Goal: Check status: Check status

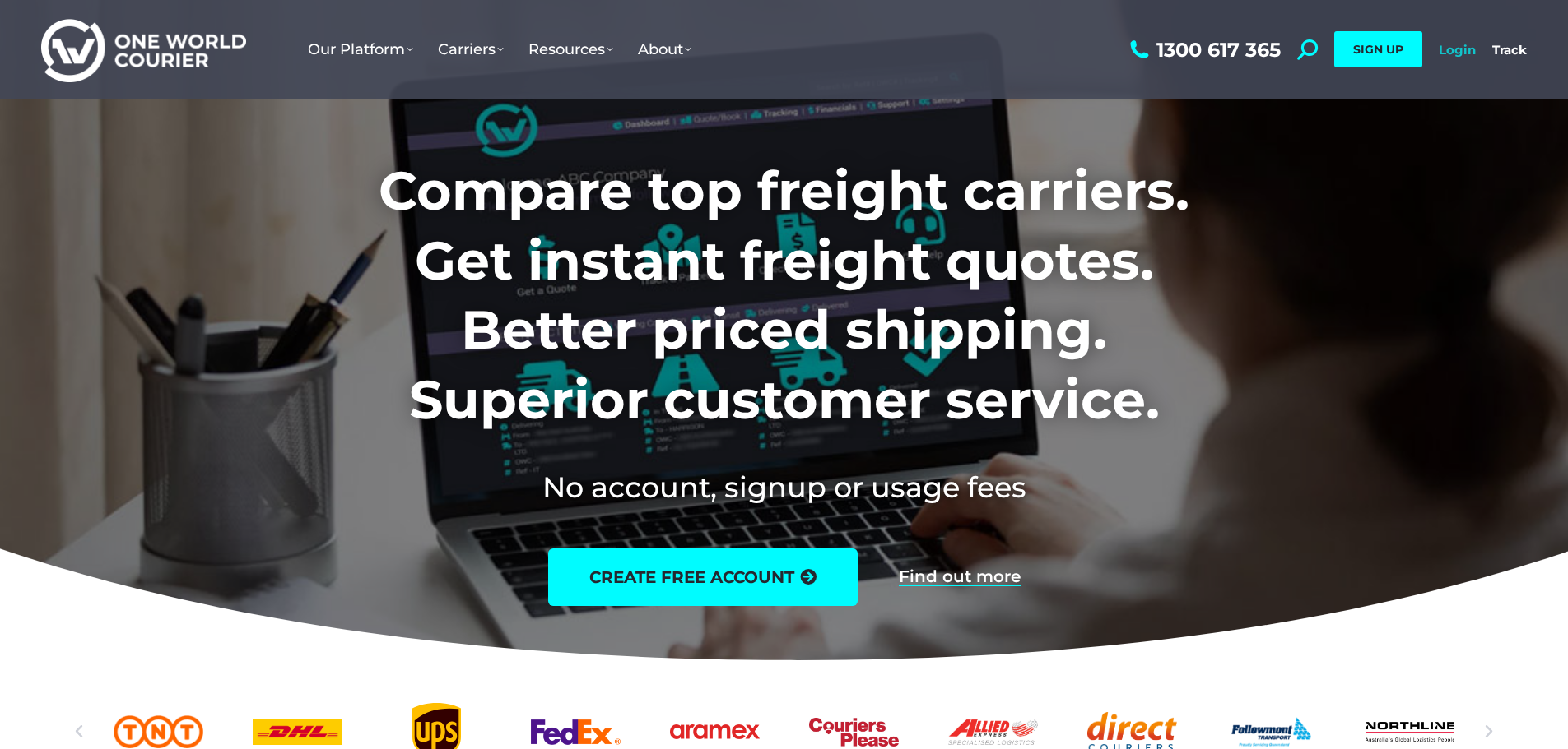
click at [1452, 52] on link "Login" at bounding box center [1457, 50] width 37 height 16
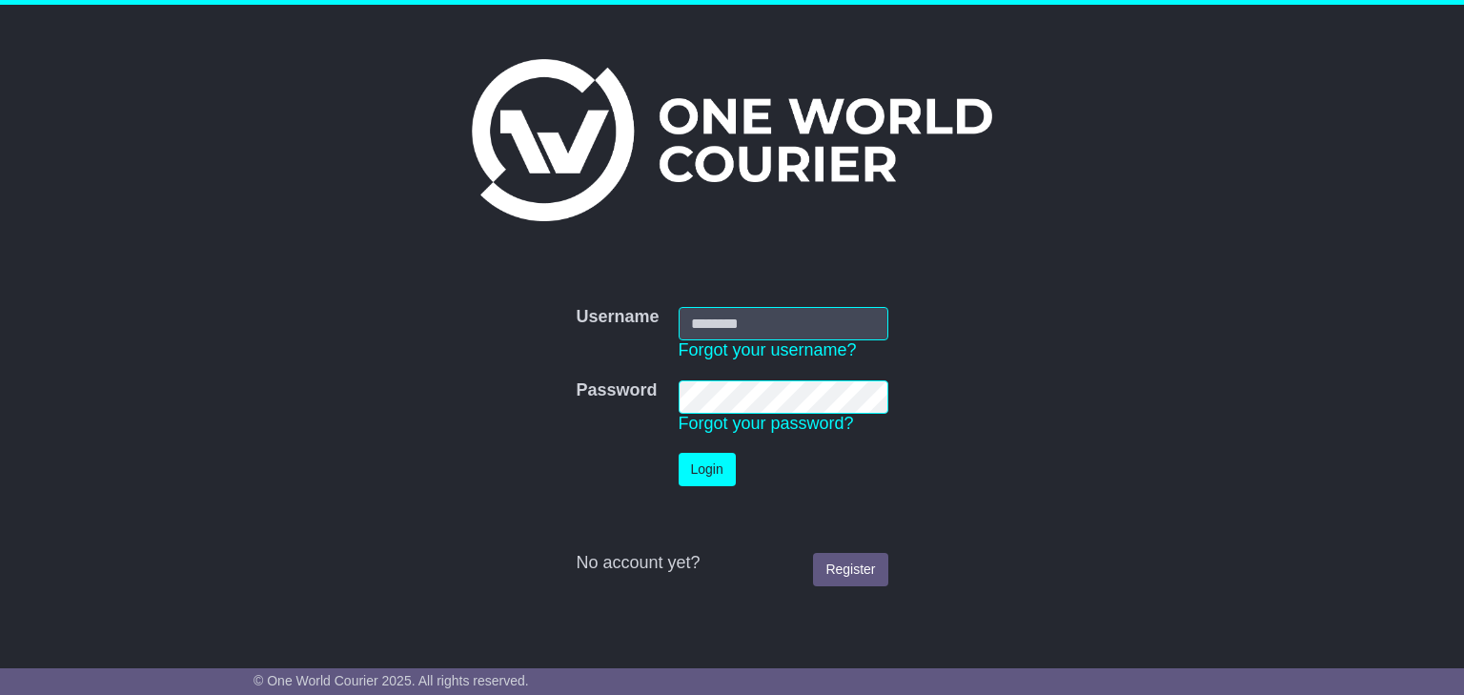
type input "**********"
drag, startPoint x: 741, startPoint y: 471, endPoint x: 713, endPoint y: 480, distance: 29.2
click at [720, 477] on td "Login" at bounding box center [783, 469] width 229 height 52
click at [713, 480] on button "Login" at bounding box center [707, 469] width 57 height 33
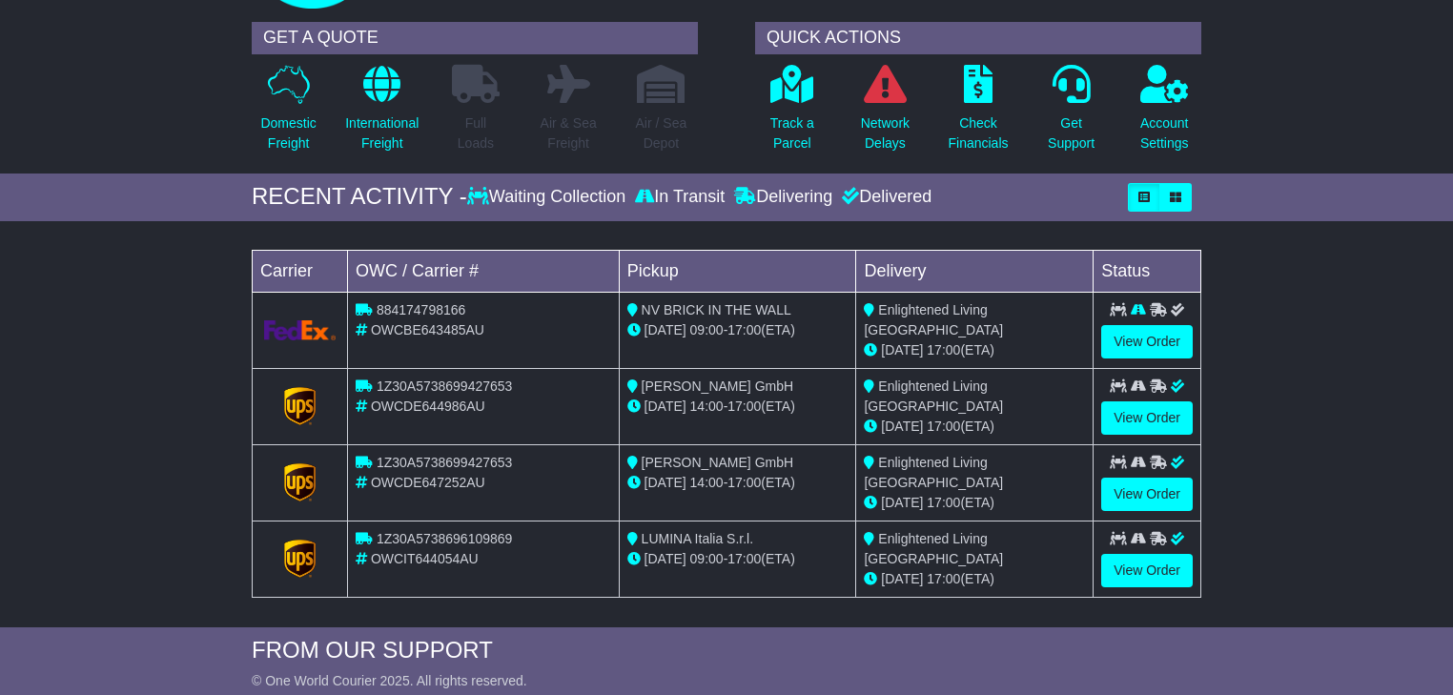
scroll to position [153, 0]
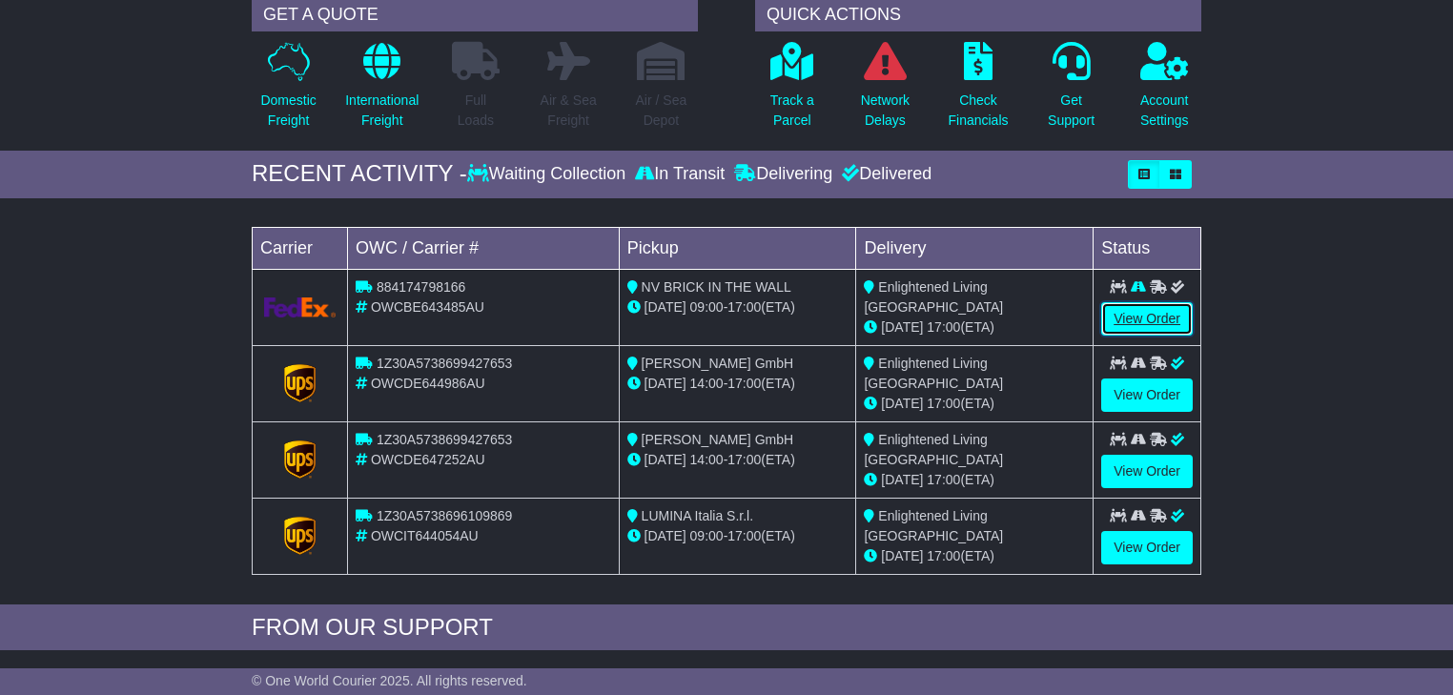
click at [1118, 314] on link "View Order" at bounding box center [1147, 318] width 92 height 33
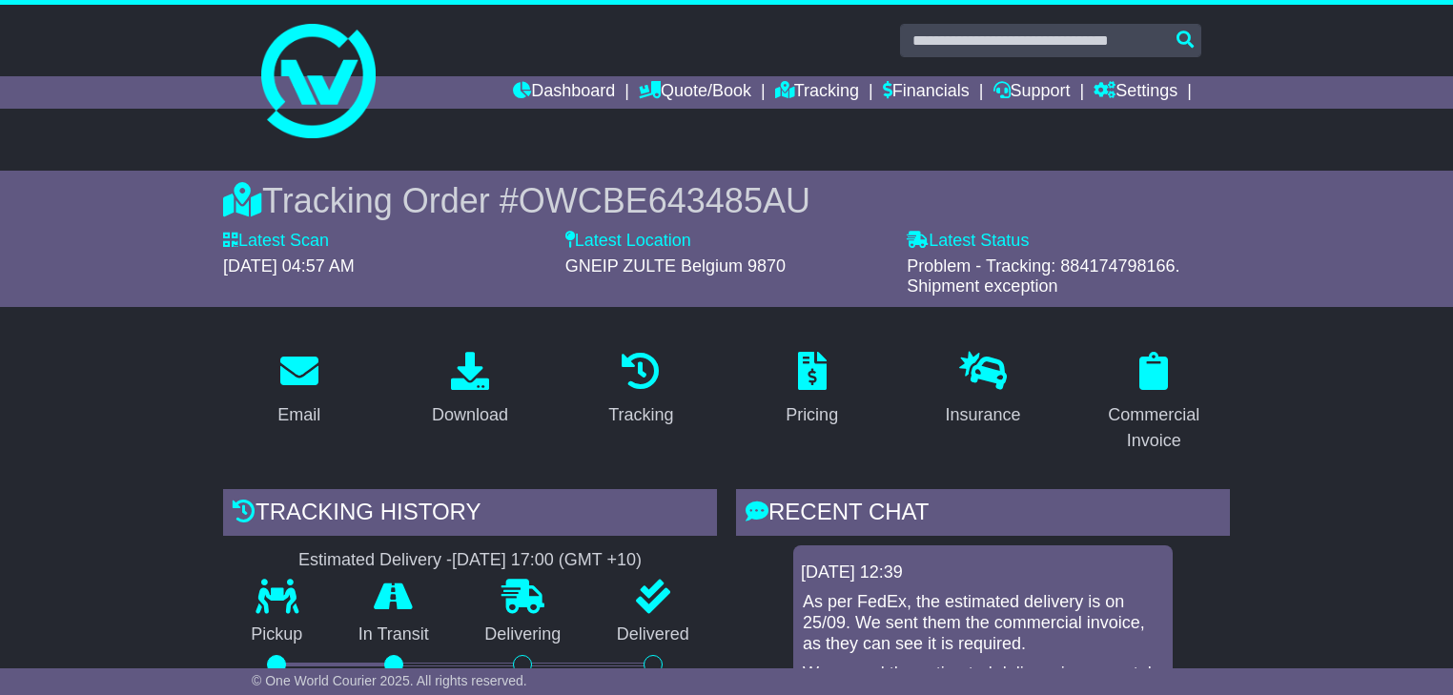
click at [1136, 256] on span "Problem - Tracking: 884174798166. Shipment exception" at bounding box center [1043, 276] width 273 height 40
copy span "884174798166"
